Goal: Transaction & Acquisition: Purchase product/service

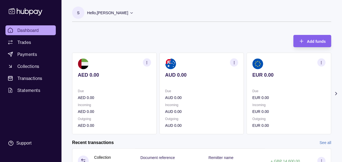
click at [336, 94] on icon at bounding box center [335, 93] width 1 height 3
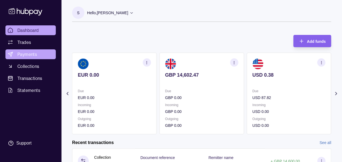
click at [32, 55] on span "Payments" at bounding box center [27, 54] width 20 height 7
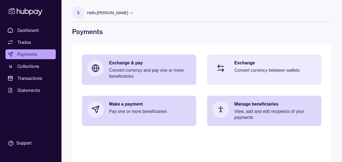
click at [241, 68] on p "Convert currency between wallets" at bounding box center [275, 70] width 82 height 6
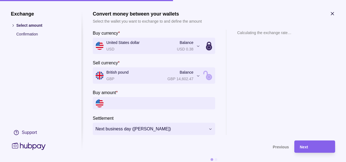
click at [265, 101] on section "Calculating the exchange rate…" at bounding box center [264, 82] width 54 height 105
click at [181, 106] on input "Buy amount *" at bounding box center [159, 103] width 106 height 12
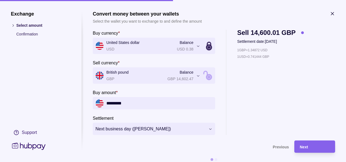
type input "*********"
click at [269, 101] on div "1 GBP = 1.34872 USD 1 USD = 0.741444 GBP" at bounding box center [270, 91] width 67 height 88
click at [304, 144] on div "Next" at bounding box center [315, 146] width 30 height 7
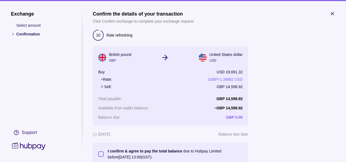
click at [280, 100] on div at bounding box center [295, 97] width 82 height 135
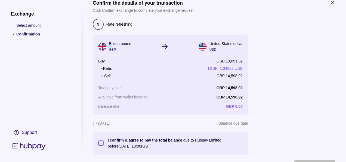
scroll to position [39, 0]
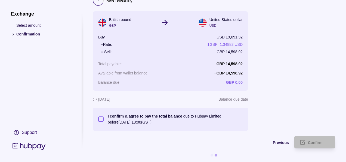
click at [100, 116] on button "I confirm & agree to pay the total balance due to Hubpay Limited before [DATE] …" at bounding box center [100, 118] width 5 height 5
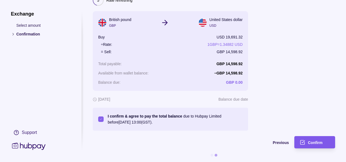
click at [311, 140] on span "Confirm" at bounding box center [315, 142] width 15 height 4
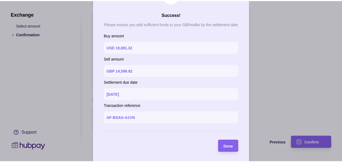
scroll to position [25, 0]
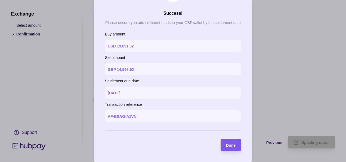
click at [228, 144] on span "Done" at bounding box center [231, 145] width 10 height 4
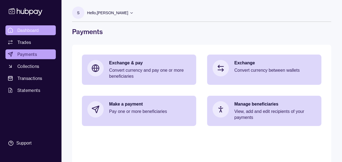
click at [22, 31] on span "Dashboard" at bounding box center [27, 30] width 21 height 7
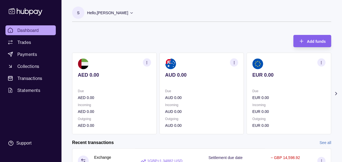
click at [336, 94] on icon at bounding box center [335, 93] width 1 height 3
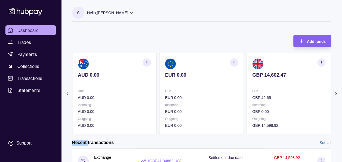
click at [336, 94] on icon at bounding box center [335, 93] width 1 height 3
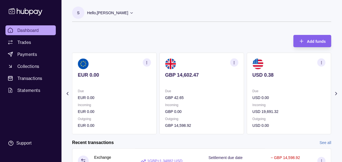
click at [214, 26] on div "S Hello, [PERSON_NAME] Prime Edge Trading FZE Account Terms and conditions Priv…" at bounding box center [201, 17] width 259 height 21
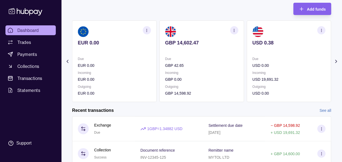
scroll to position [33, 0]
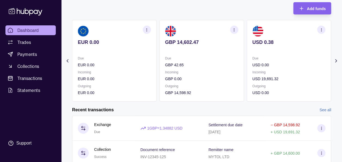
click at [28, 32] on span "Dashboard" at bounding box center [27, 30] width 21 height 7
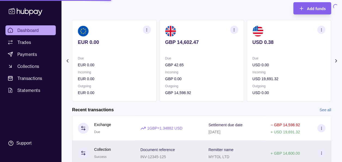
scroll to position [0, 0]
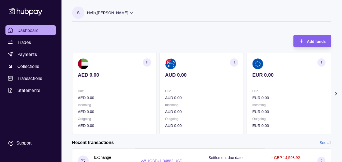
click at [144, 33] on div "Add funds AED 0.00 Due AED 0.00 Incoming AED 0.00 Outgoing AED 0.00 AUD 0.00 Du…" at bounding box center [201, 81] width 259 height 104
click at [339, 91] on section "Add funds AED 0.00 Due AED 0.00 Incoming AED 0.00 Outgoing AED 0.00 AUD 0.00 Du…" at bounding box center [201, 156] width 281 height 254
click at [335, 92] on icon at bounding box center [335, 93] width 1 height 3
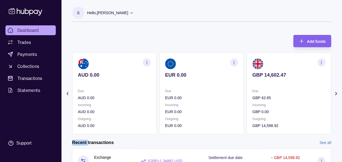
click at [335, 92] on icon at bounding box center [335, 93] width 1 height 3
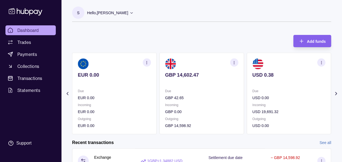
click at [221, 3] on div "S Hello, [PERSON_NAME] Prime Edge Trading FZE Account Terms and conditions Priv…" at bounding box center [201, 13] width 259 height 27
click at [223, 33] on div "Add funds AED 0.00 Due AED 0.00 Incoming AED 0.00 Outgoing AED 0.00 AUD 0.00 Du…" at bounding box center [201, 81] width 259 height 104
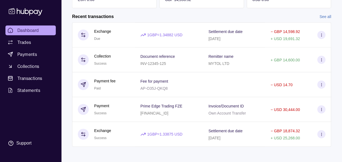
scroll to position [127, 0]
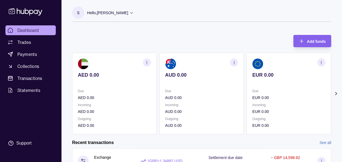
click at [335, 92] on icon at bounding box center [335, 93] width 1 height 3
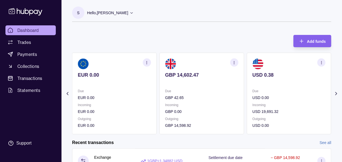
click at [323, 60] on icon "button" at bounding box center [321, 62] width 4 height 4
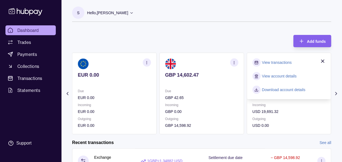
click at [283, 75] on link "View account details" at bounding box center [279, 76] width 35 height 6
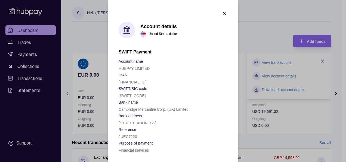
click at [224, 12] on icon "button" at bounding box center [224, 13] width 3 height 3
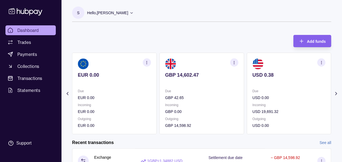
click at [235, 62] on icon "button" at bounding box center [234, 62] width 4 height 4
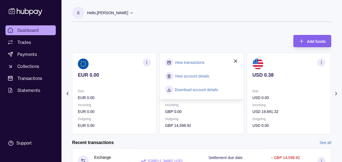
click at [201, 75] on link "View account details" at bounding box center [192, 76] width 35 height 6
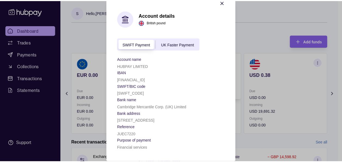
scroll to position [28, 0]
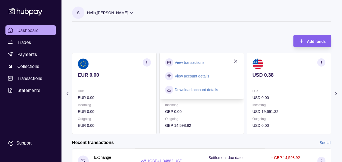
click at [23, 28] on span "Dashboard" at bounding box center [27, 30] width 21 height 7
